Goal: Entertainment & Leisure: Consume media (video, audio)

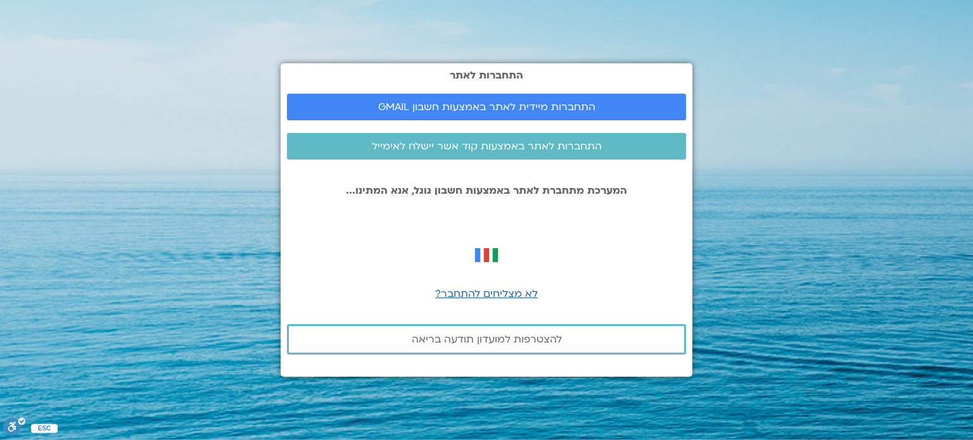
click at [511, 111] on span "התחברות מיידית לאתר באמצעות חשבון GMAIL" at bounding box center [486, 106] width 217 height 11
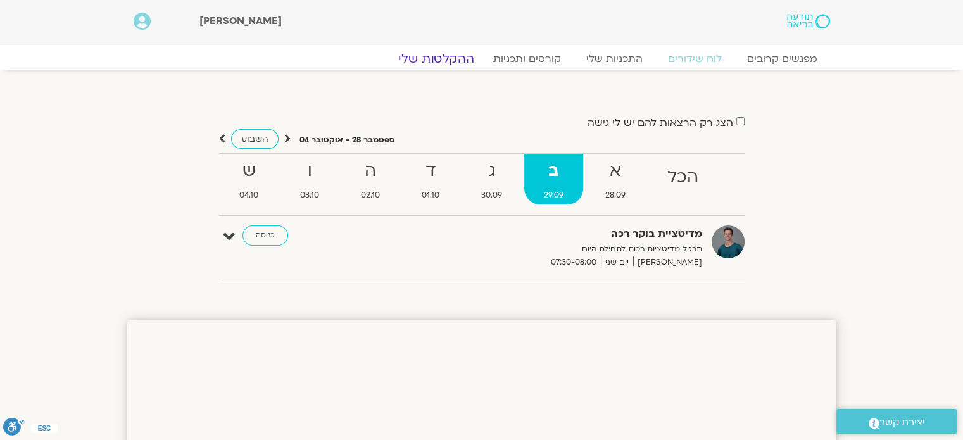
click at [446, 56] on link "ההקלטות שלי" at bounding box center [436, 58] width 106 height 15
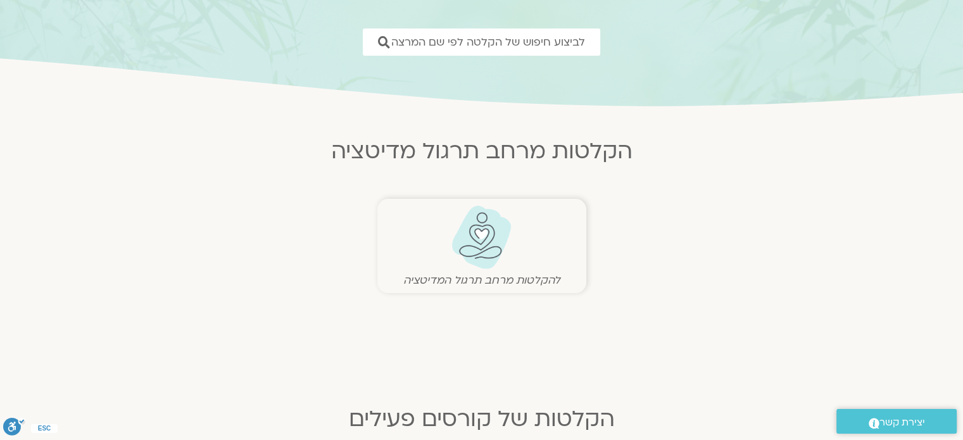
scroll to position [190, 0]
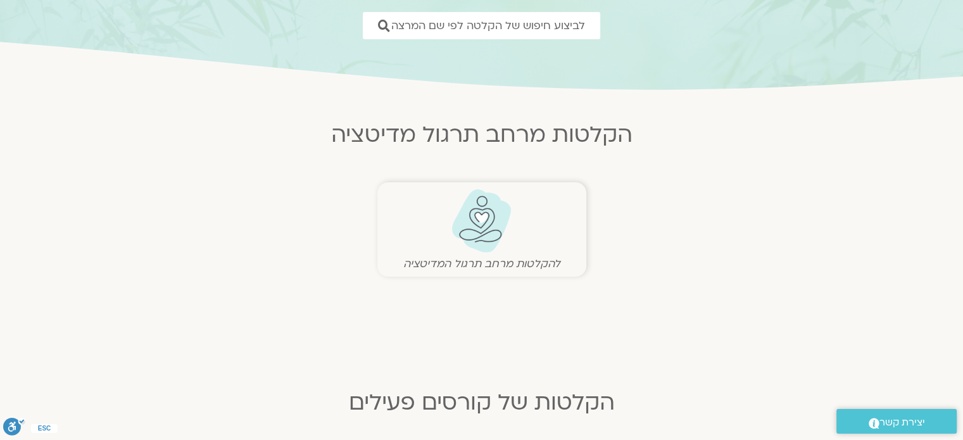
click at [476, 233] on img at bounding box center [481, 221] width 63 height 65
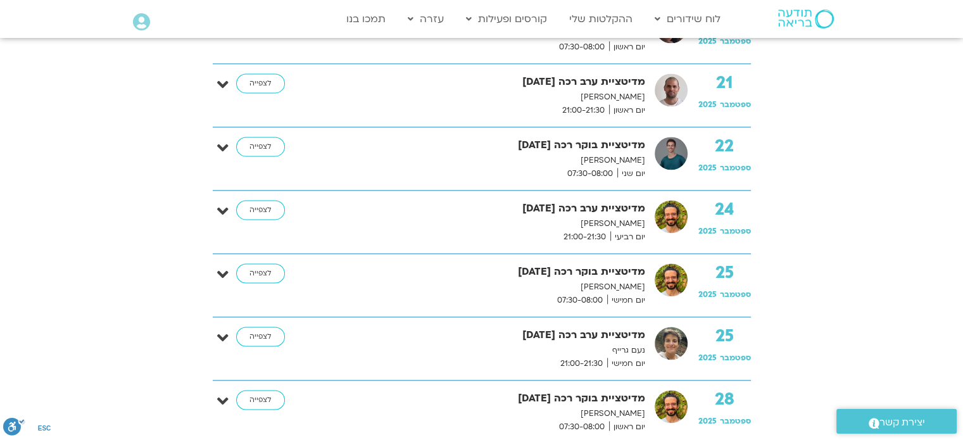
scroll to position [1963, 0]
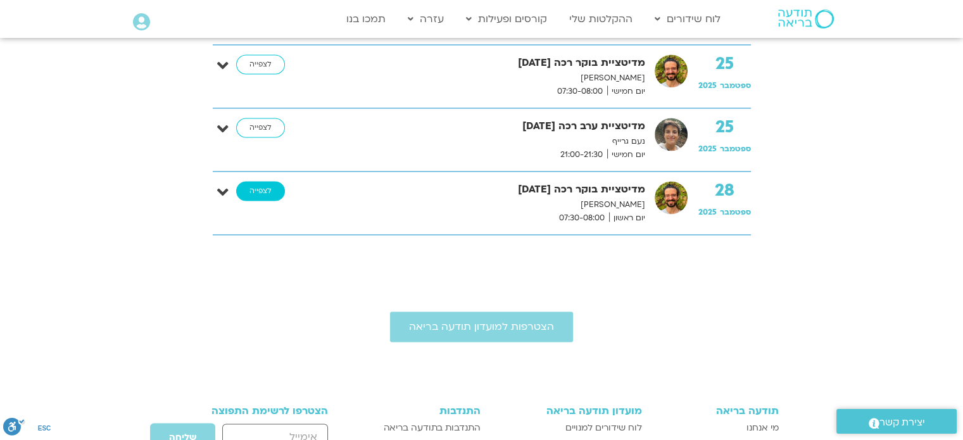
click at [261, 189] on link "לצפייה" at bounding box center [260, 191] width 49 height 20
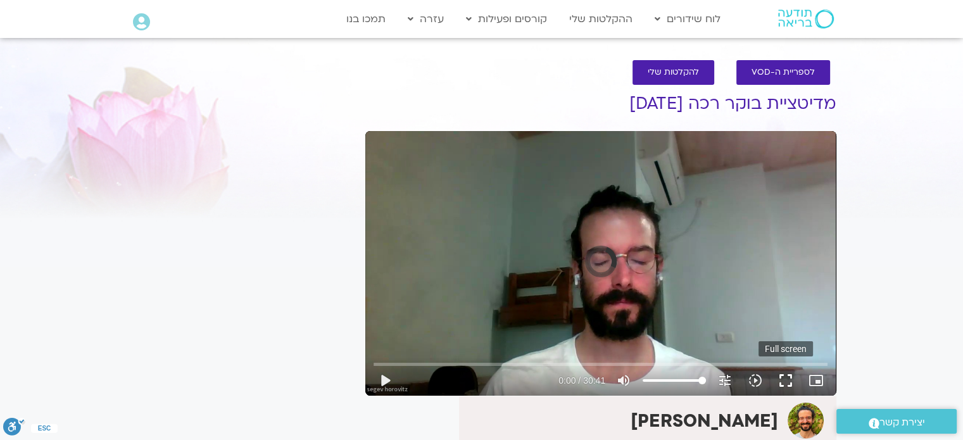
click at [790, 377] on button "fullscreen" at bounding box center [786, 380] width 30 height 30
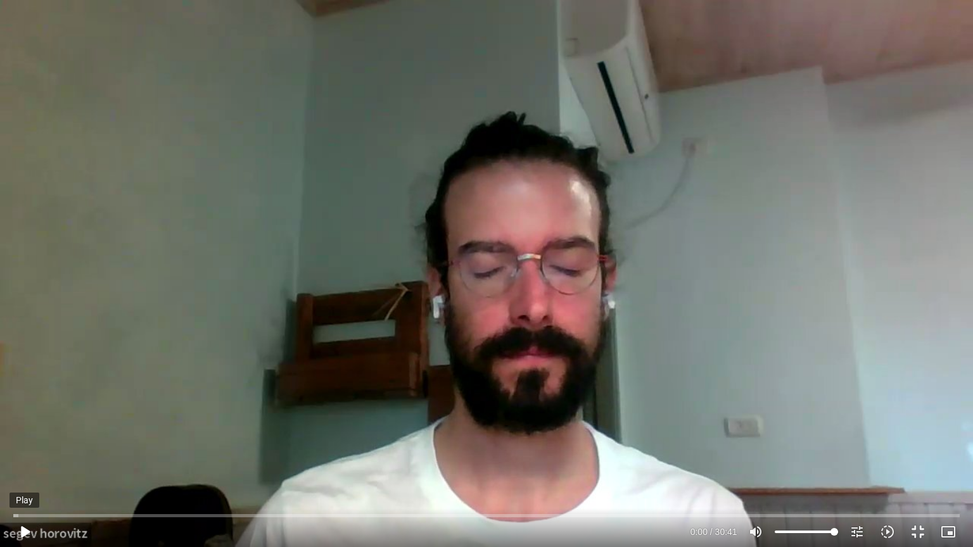
click at [20, 534] on button "play_arrow" at bounding box center [24, 532] width 30 height 30
click at [30, 529] on button "pause" at bounding box center [24, 532] width 30 height 30
click at [28, 534] on button "play_arrow" at bounding box center [24, 532] width 30 height 30
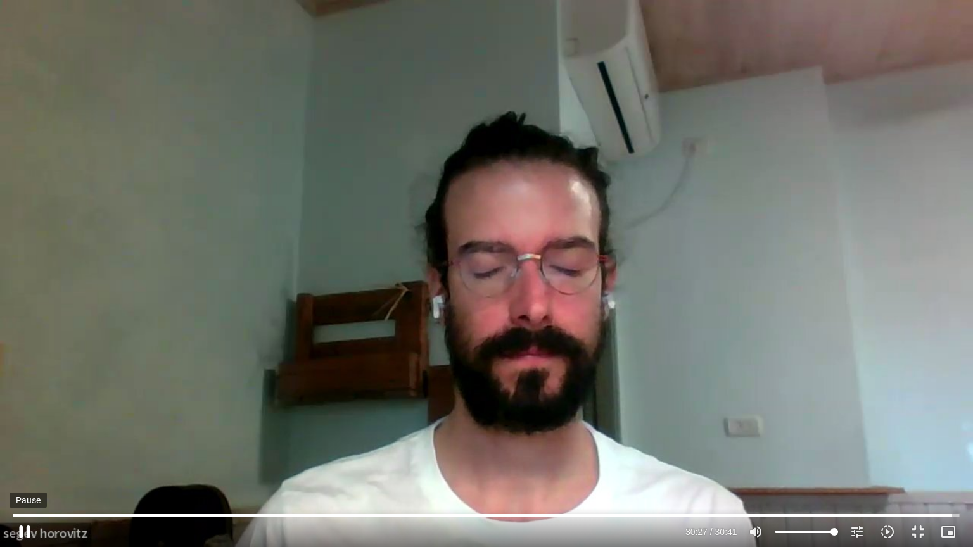
click at [25, 531] on button "pause" at bounding box center [24, 532] width 30 height 30
type input "1827.412165"
click at [919, 536] on button "fullscreen_exit" at bounding box center [917, 532] width 30 height 30
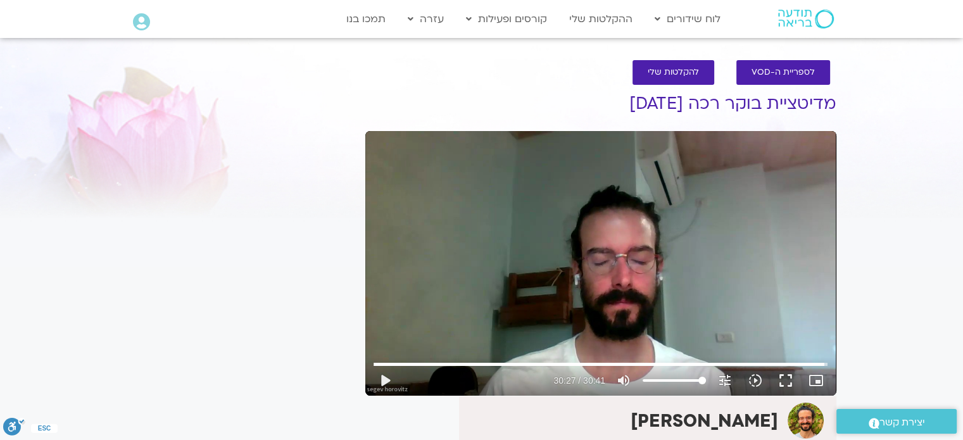
click at [574, 60] on div "לספריית ה-VOD להקלטות שלי" at bounding box center [601, 72] width 458 height 37
